Goal: Task Accomplishment & Management: Complete application form

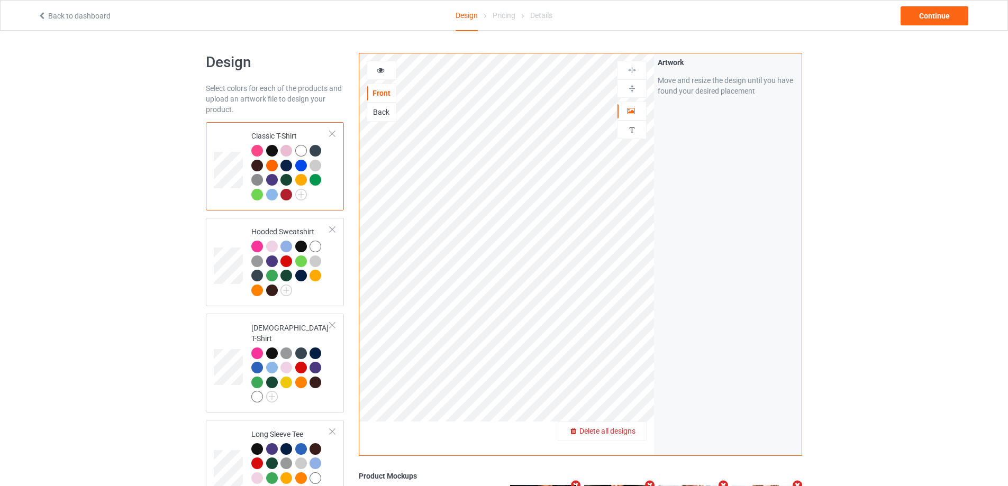
click at [631, 432] on span "Delete all designs" at bounding box center [607, 431] width 56 height 8
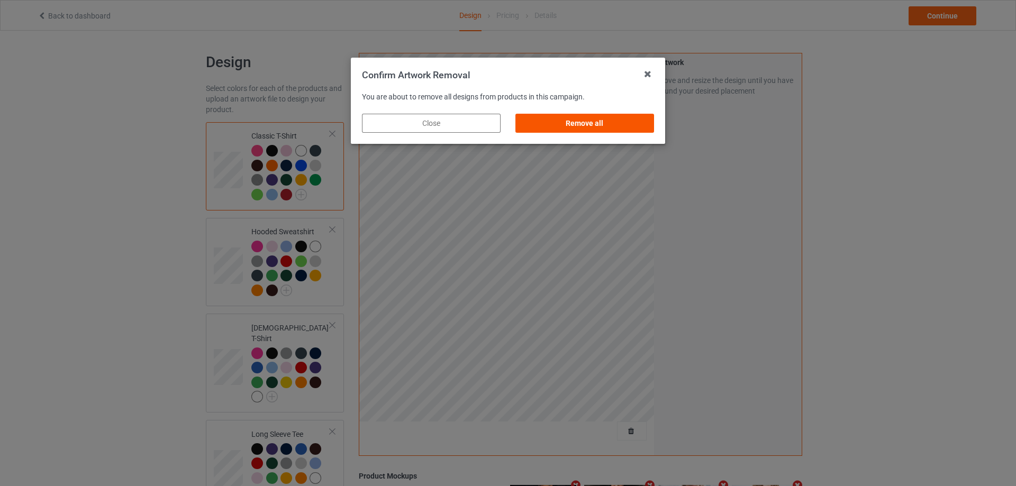
click at [609, 115] on div "Remove all" at bounding box center [584, 123] width 139 height 19
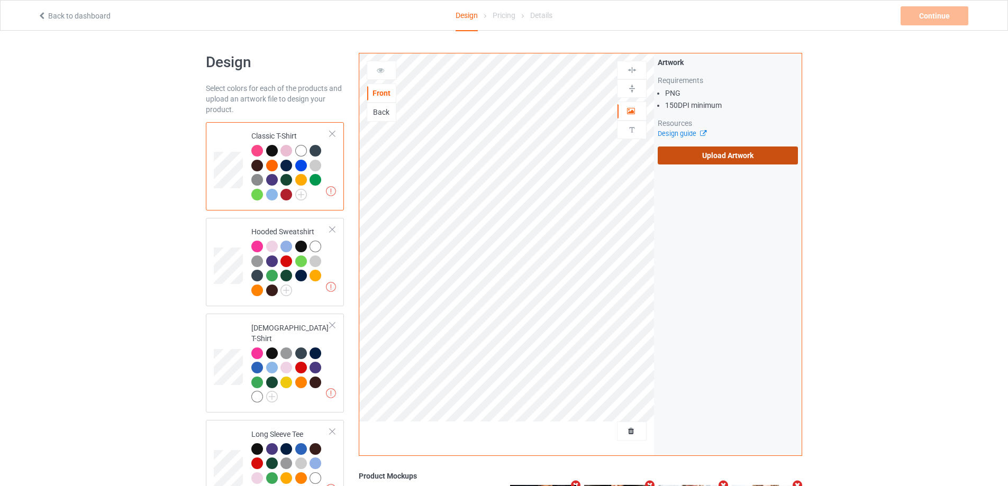
click at [679, 162] on label "Upload Artwork" at bounding box center [728, 156] width 140 height 18
click at [0, 0] on input "Upload Artwork" at bounding box center [0, 0] width 0 height 0
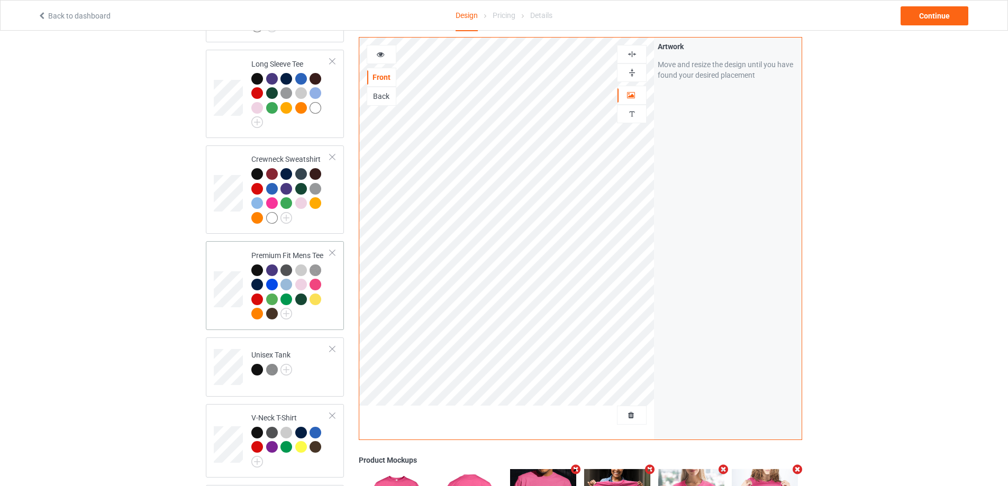
scroll to position [635, 0]
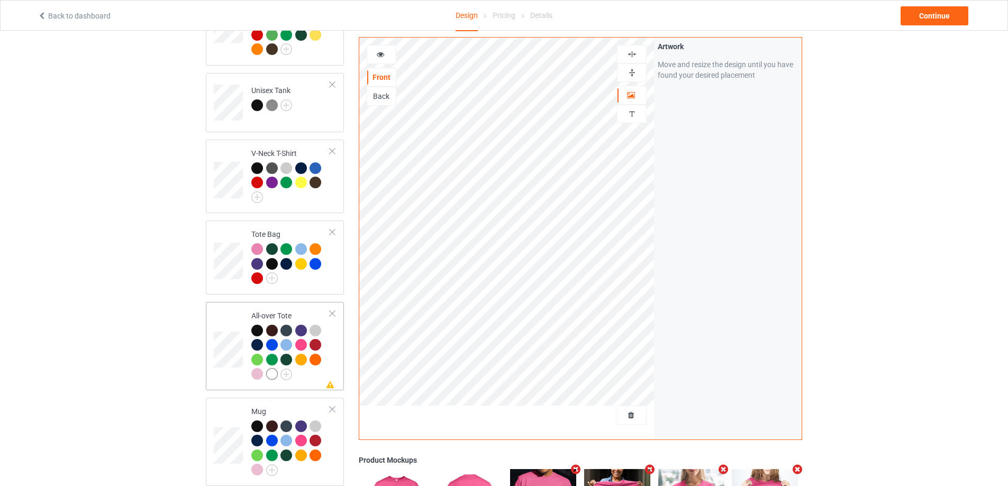
click at [327, 362] on div at bounding box center [290, 354] width 79 height 58
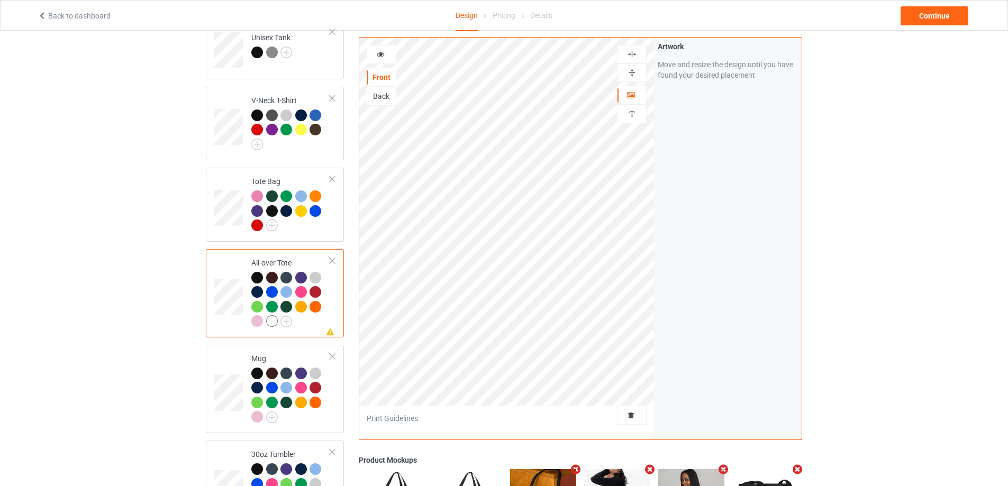
scroll to position [894, 0]
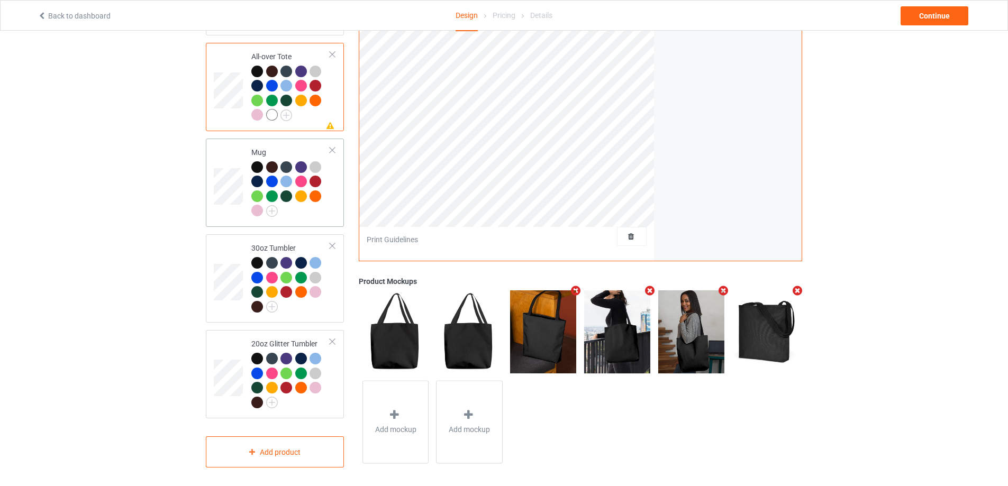
click at [326, 217] on td "Mug" at bounding box center [290, 183] width 90 height 80
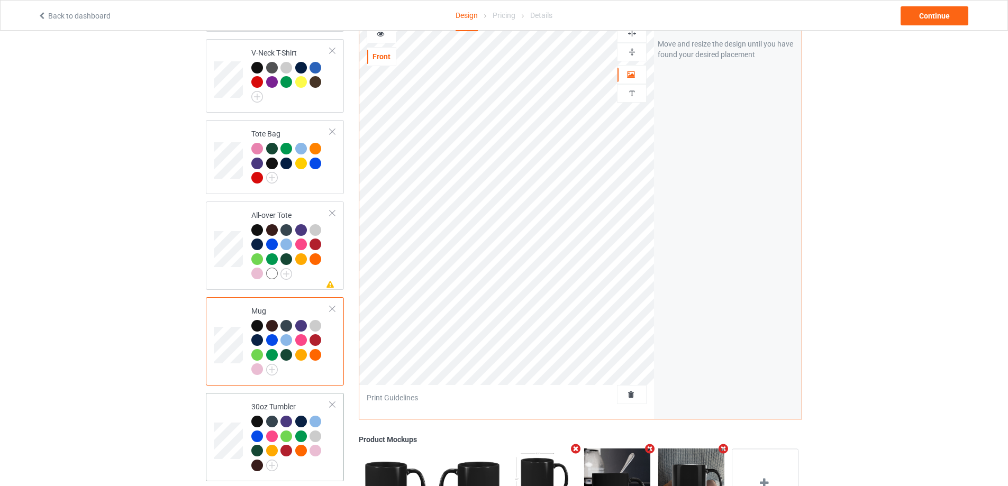
scroll to position [841, 0]
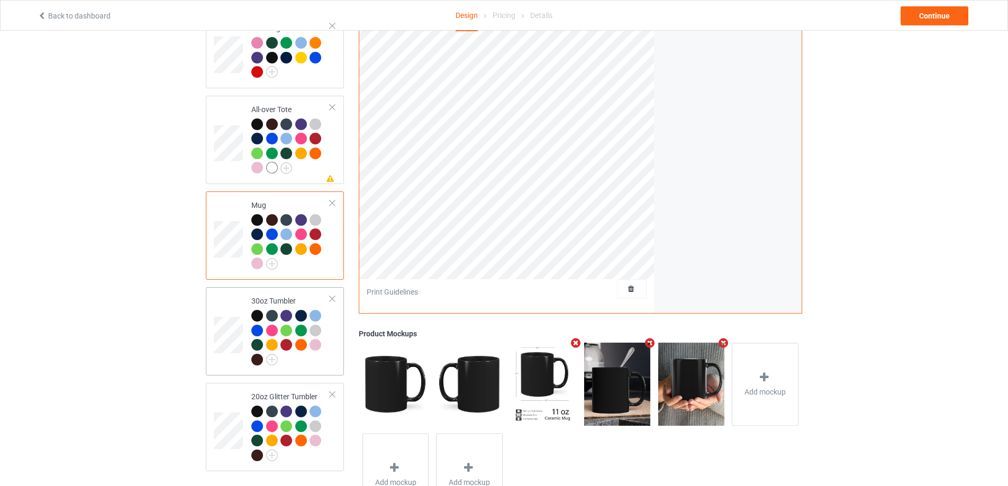
click at [334, 360] on td "30oz Tumbler" at bounding box center [290, 332] width 90 height 80
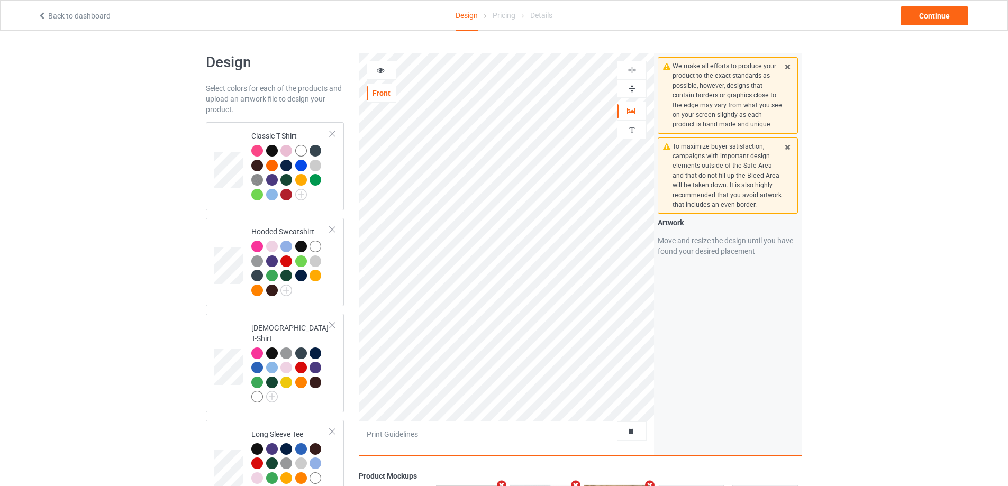
drag, startPoint x: 338, startPoint y: 193, endPoint x: 350, endPoint y: 199, distance: 13.7
click at [338, 193] on div "Classic T-Shirt" at bounding box center [275, 166] width 138 height 88
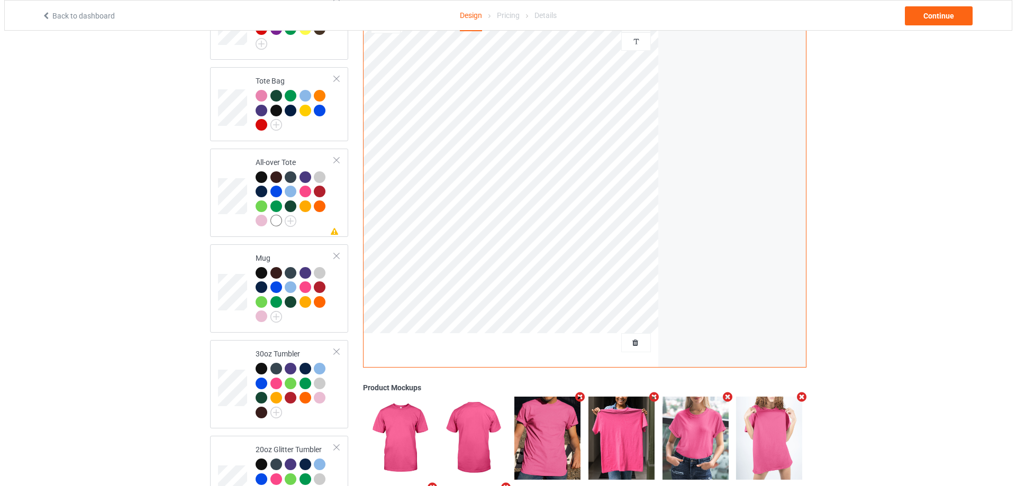
scroll to position [894, 0]
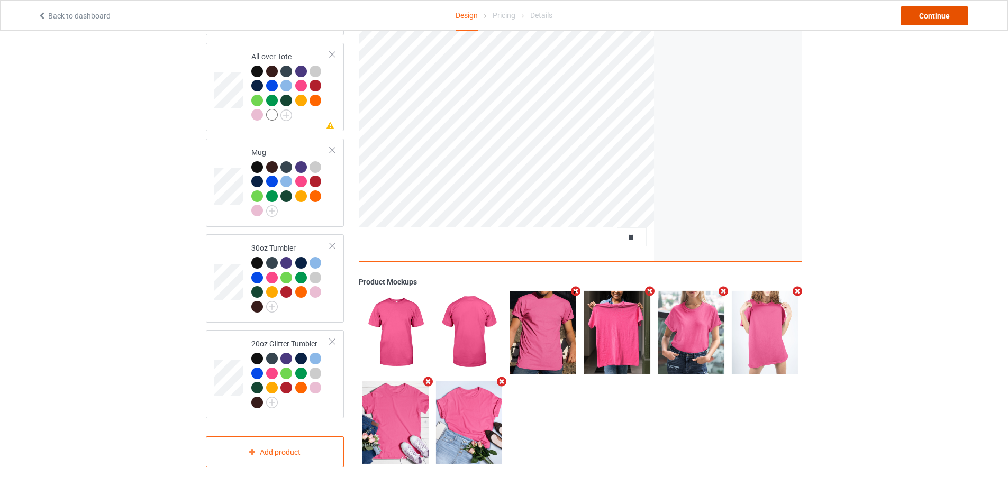
click at [942, 22] on div "Continue" at bounding box center [935, 15] width 68 height 19
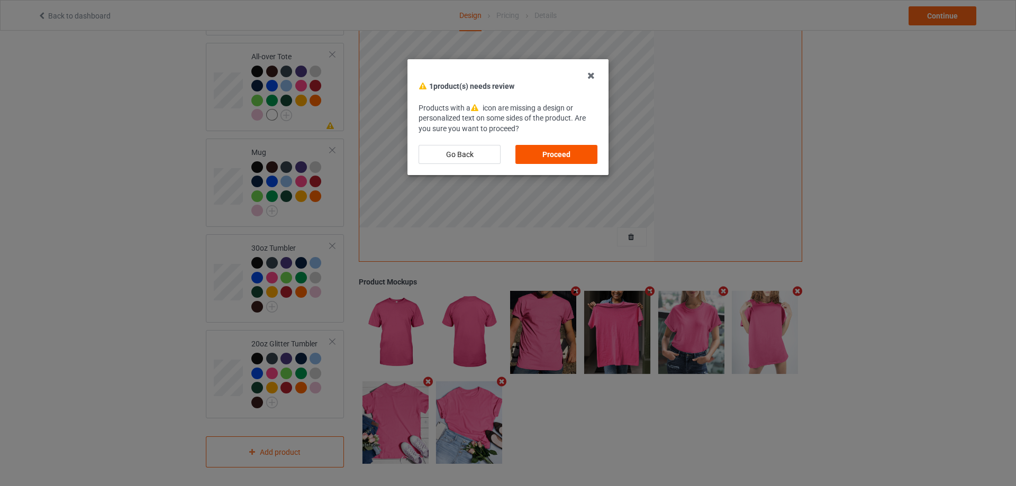
click at [579, 154] on div "Proceed" at bounding box center [556, 154] width 82 height 19
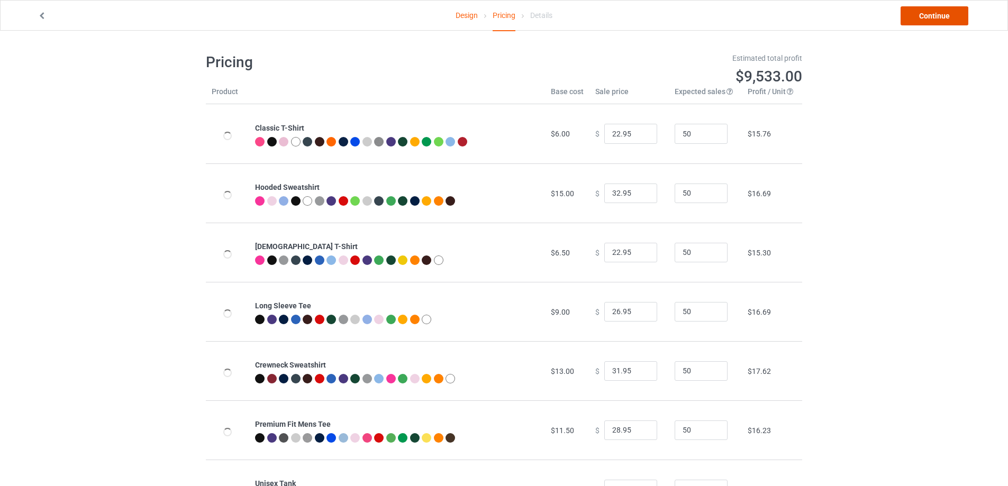
click at [912, 15] on link "Continue" at bounding box center [935, 15] width 68 height 19
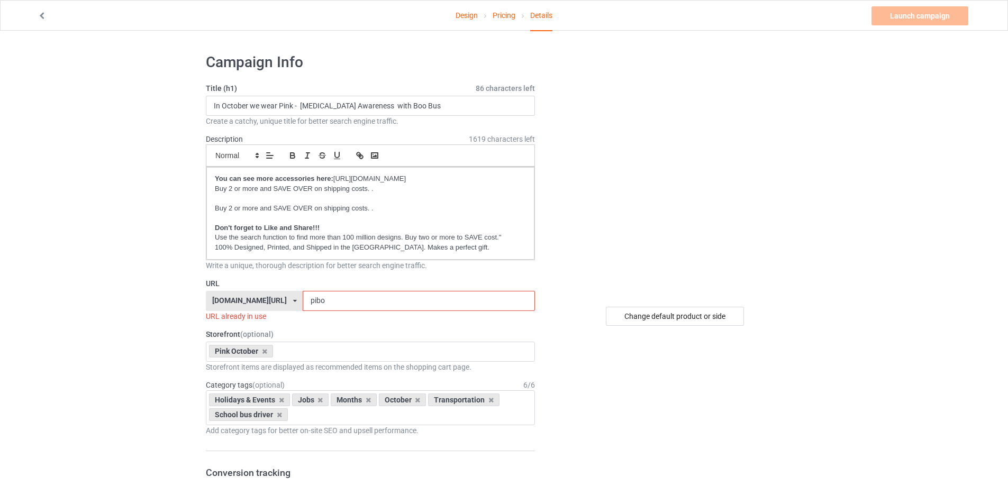
click at [388, 305] on input "pibo" at bounding box center [419, 301] width 232 height 20
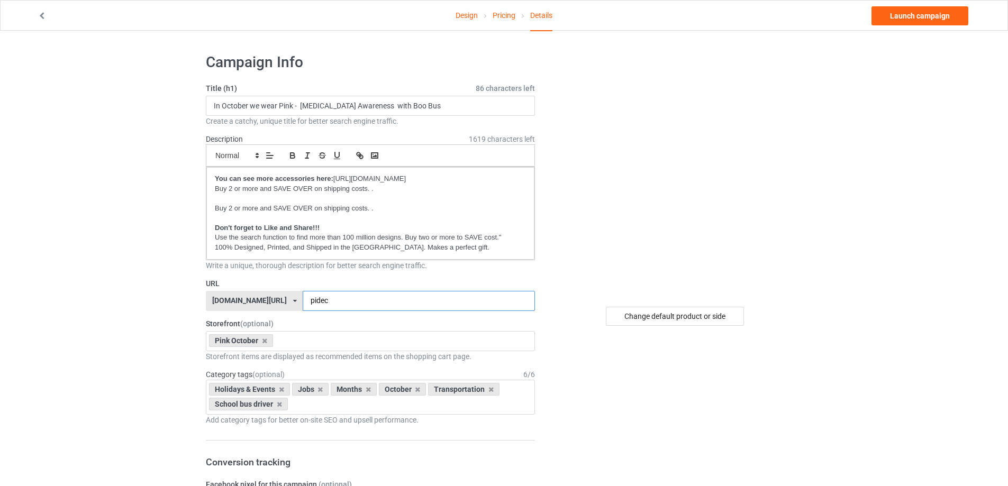
type input "pidec"
drag, startPoint x: 390, startPoint y: 103, endPoint x: 482, endPoint y: 115, distance: 92.9
click at [482, 115] on div "Title (h1) 86 characters left In October we wear Pink - [MEDICAL_DATA] Awarenes…" at bounding box center [370, 104] width 329 height 43
click at [482, 116] on div "Create a catchy, unique title for better search engine traffic." at bounding box center [370, 121] width 329 height 11
drag, startPoint x: 388, startPoint y: 106, endPoint x: 443, endPoint y: 106, distance: 54.5
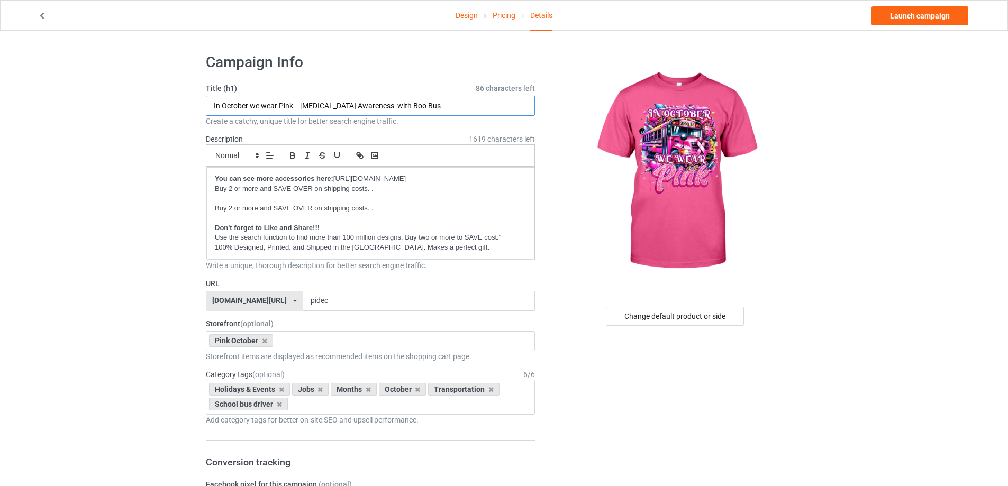
click at [443, 106] on input "In October we wear Pink - [MEDICAL_DATA] Awareness with Boo Bus" at bounding box center [370, 106] width 329 height 20
drag, startPoint x: 406, startPoint y: 104, endPoint x: 456, endPoint y: 114, distance: 50.7
click at [456, 114] on input "In October we wear Pink - [MEDICAL_DATA] Awareness with Boo Bus" at bounding box center [370, 106] width 329 height 20
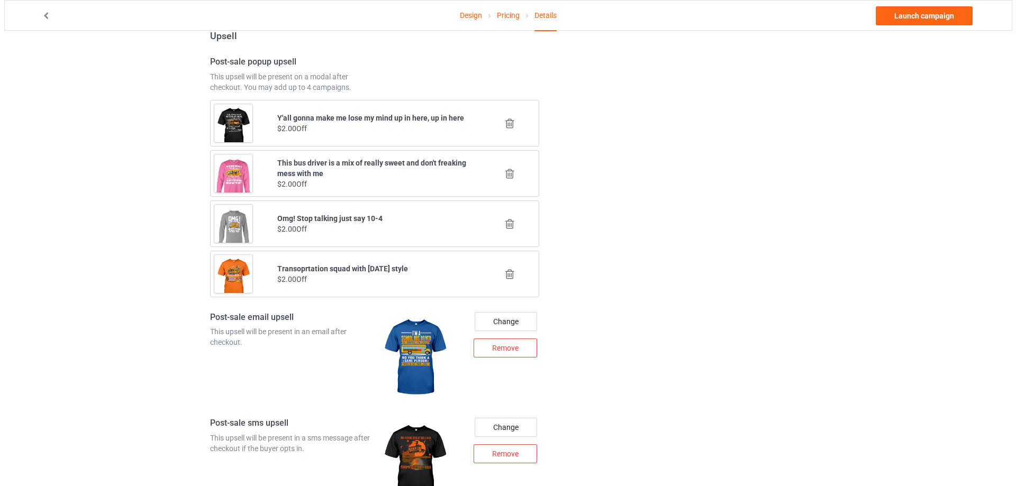
scroll to position [1217, 0]
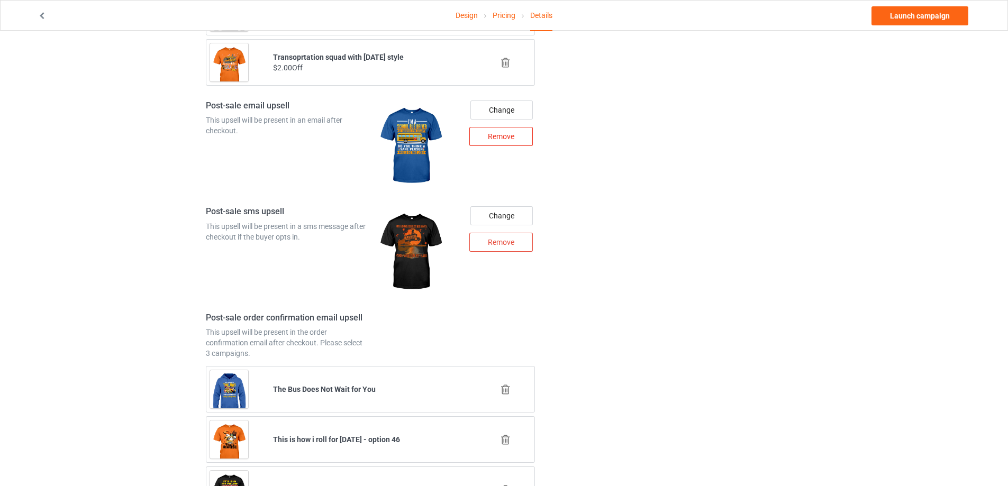
type input "In October we wear Pink - [MEDICAL_DATA] Awareness with Digital art"
click at [511, 137] on div "Remove" at bounding box center [500, 136] width 63 height 19
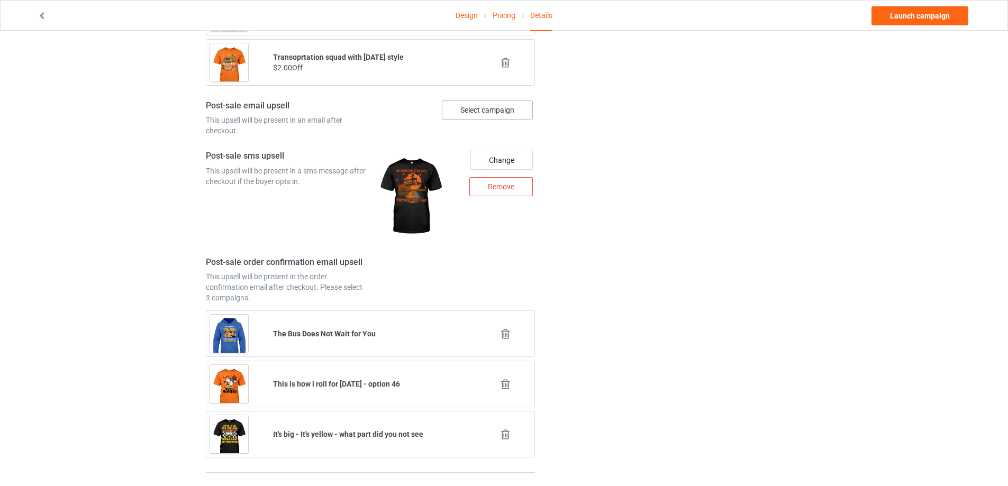
click at [499, 110] on div "Select campaign" at bounding box center [487, 110] width 91 height 19
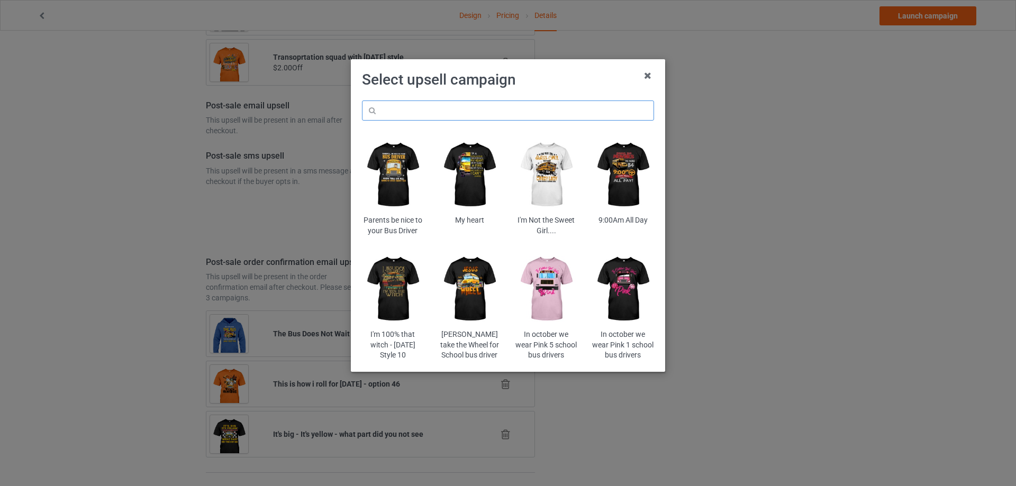
click at [472, 113] on input "text" at bounding box center [508, 111] width 292 height 20
paste input "busdriverhallo42"
type input "busdriverhallo42"
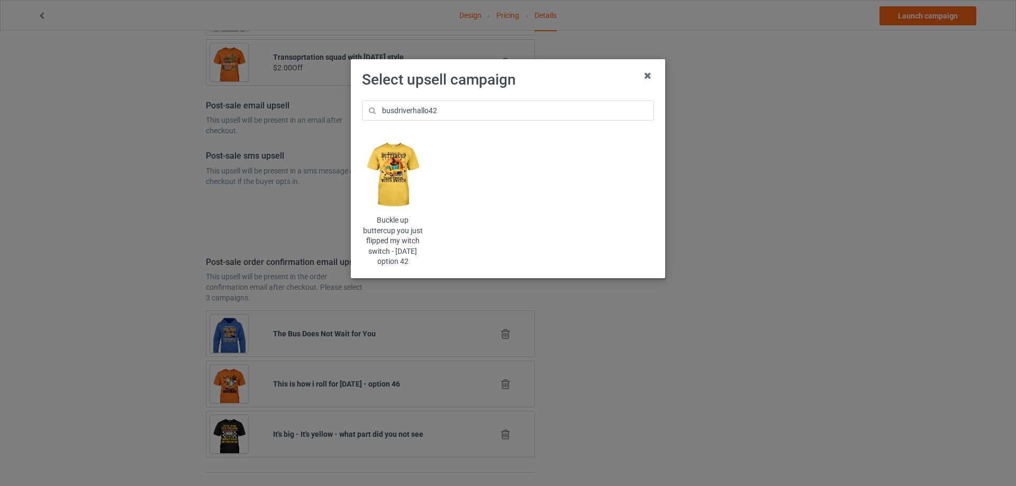
click at [409, 172] on img at bounding box center [393, 175] width 62 height 77
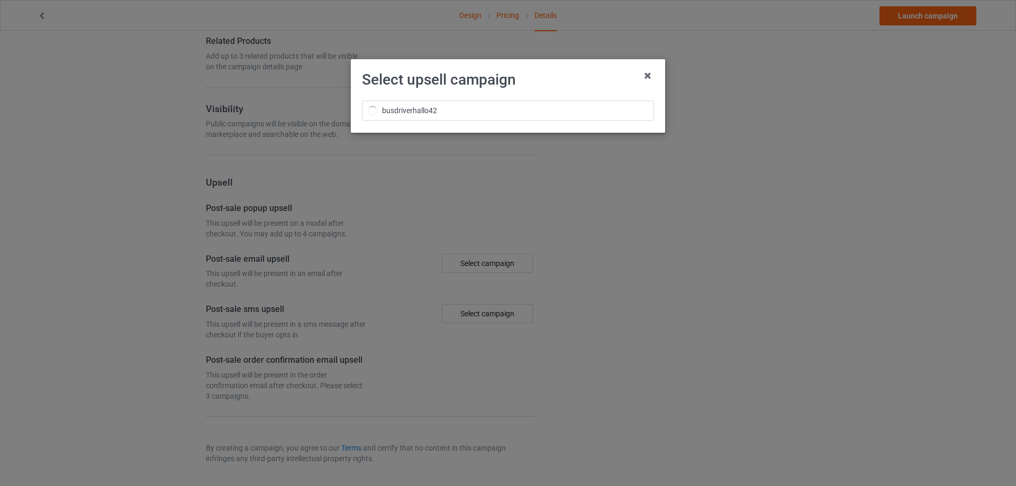
scroll to position [1217, 0]
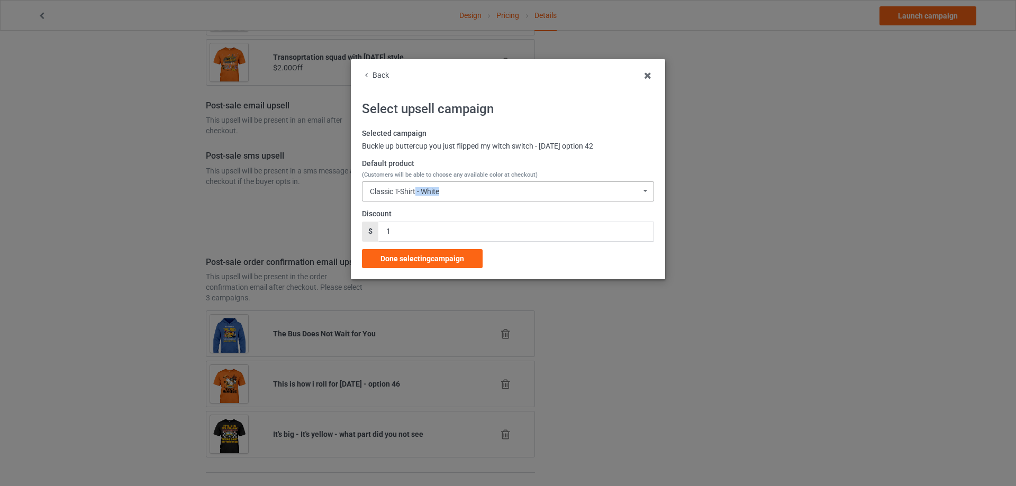
click at [416, 196] on div "Classic T-Shirt - White Classic T-Shirt - White Classic T-Shirt - Black Classic…" at bounding box center [508, 191] width 292 height 20
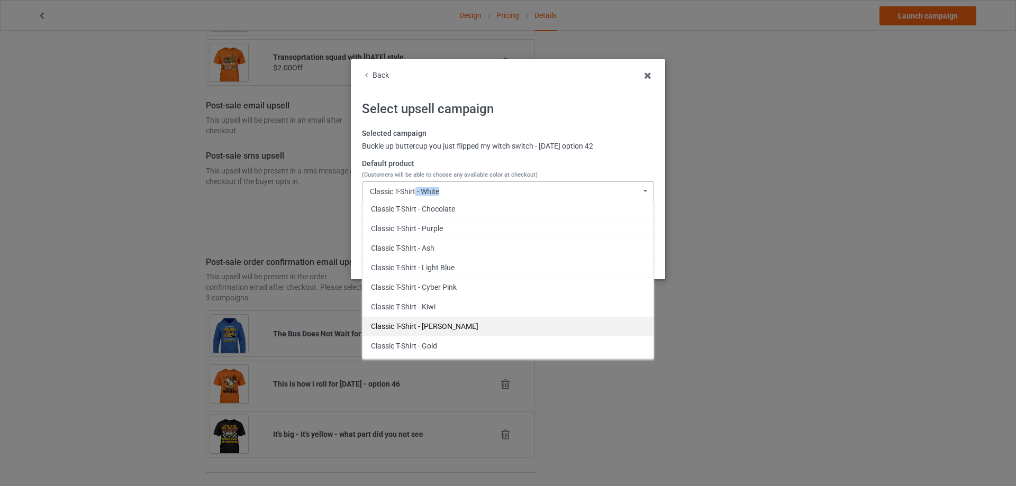
scroll to position [212, 0]
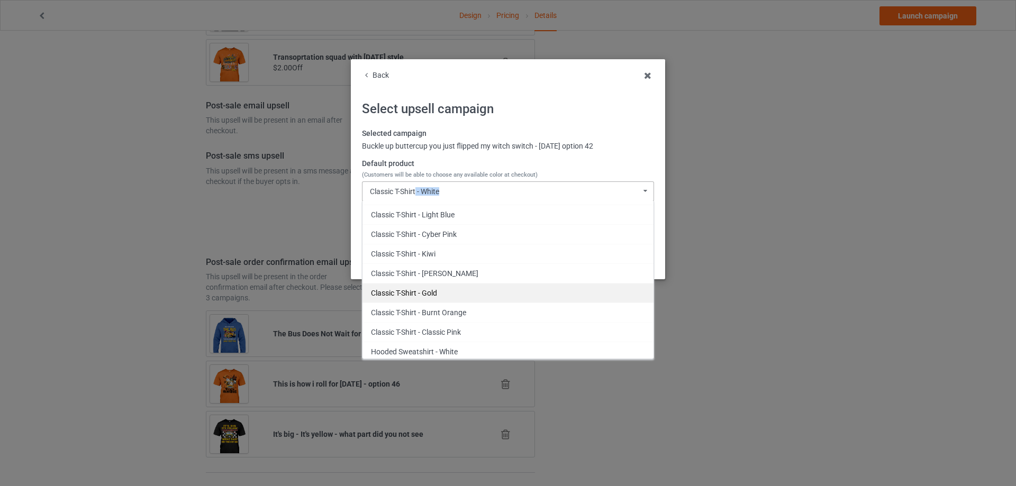
click at [445, 287] on div "Classic T-Shirt - Gold" at bounding box center [507, 293] width 291 height 20
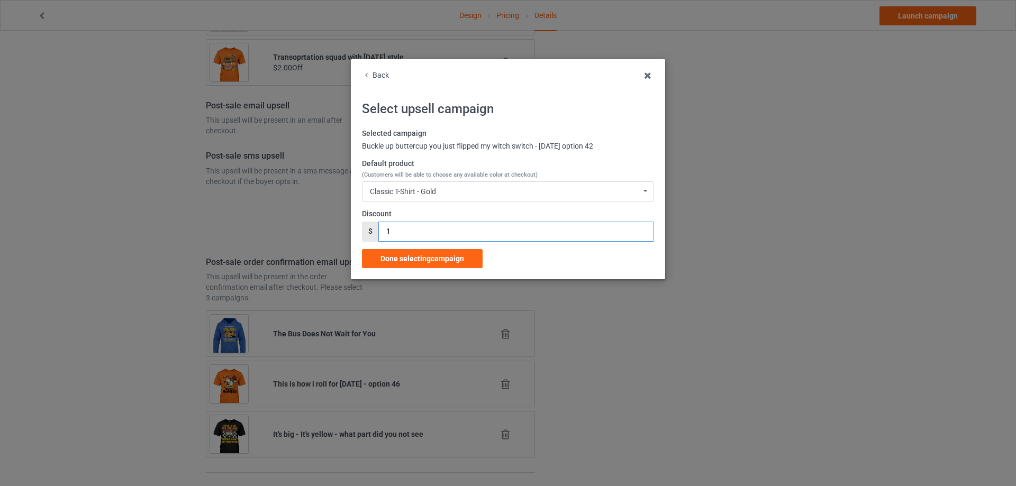
drag, startPoint x: 418, startPoint y: 239, endPoint x: 363, endPoint y: 239, distance: 54.5
click at [363, 239] on div "$ 1" at bounding box center [508, 232] width 292 height 20
type input "2"
click at [406, 257] on span "Done selecting campaign" at bounding box center [422, 258] width 84 height 8
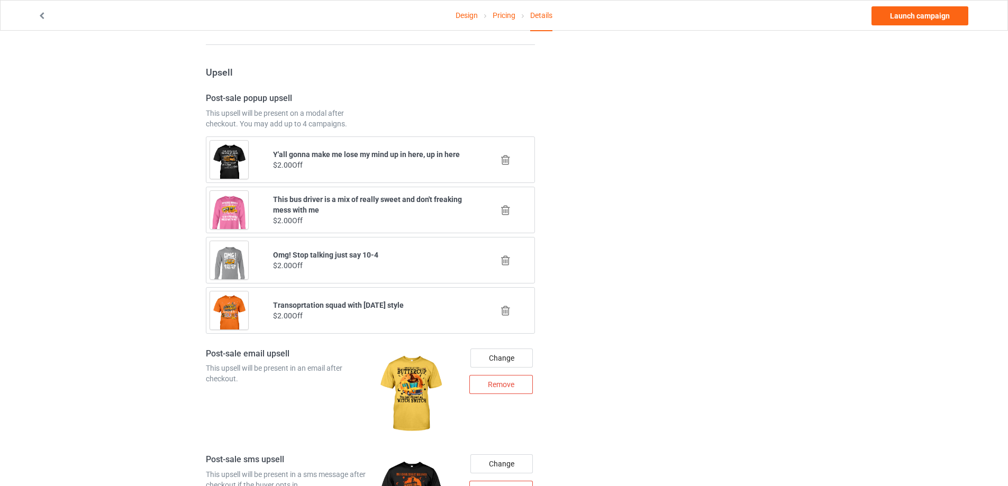
scroll to position [651, 0]
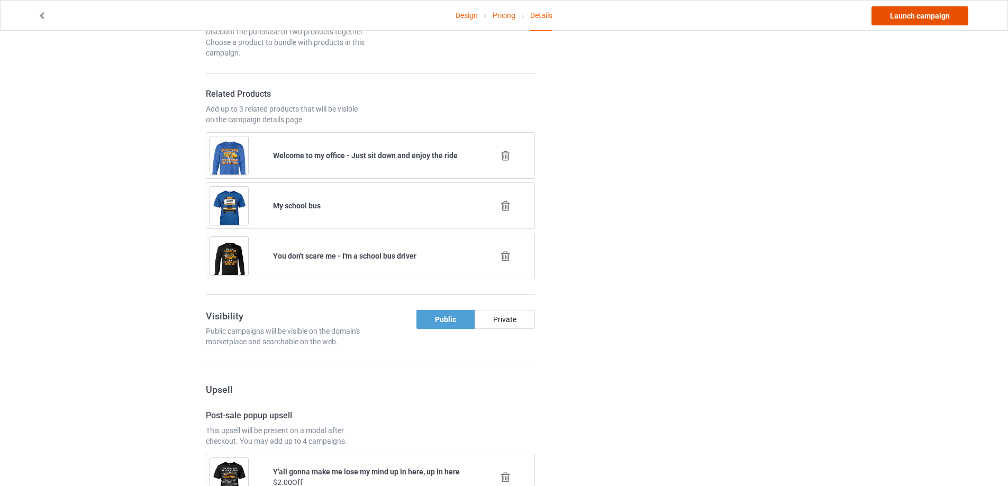
click at [903, 16] on link "Launch campaign" at bounding box center [919, 15] width 97 height 19
